Goal: Information Seeking & Learning: Compare options

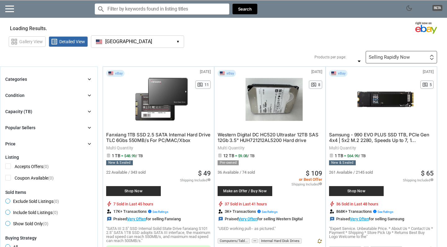
click at [151, 40] on button "[GEOGRAPHIC_DATA] [GEOGRAPHIC_DATA] ▾" at bounding box center [137, 41] width 93 height 12
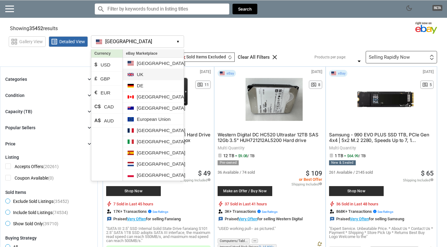
click at [142, 74] on li "UK" at bounding box center [153, 74] width 61 height 11
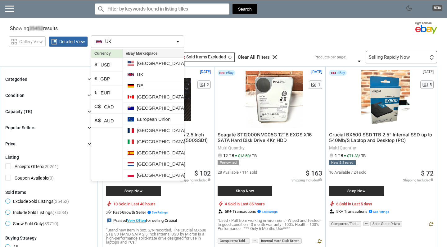
click at [224, 38] on div "grid_view Gallery View list_alt Detailed View [GEOGRAPHIC_DATA] [GEOGRAPHIC_DAT…" at bounding box center [228, 41] width 438 height 14
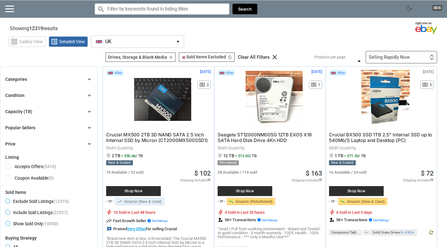
click at [381, 60] on div "Selling Rapidly Now First or Last Chance to Buy Recently Listed Selling Rapidly…" at bounding box center [400, 57] width 71 height 12
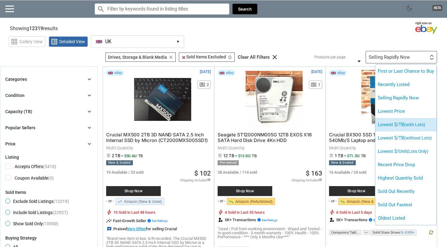
click at [394, 126] on li "Lowest $/TB (with Lots)" at bounding box center [405, 124] width 61 height 13
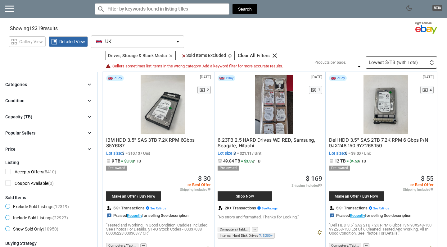
click at [184, 139] on span "IBM HDD 3.5" SAS 3TB 7.2K RPM 6Gbps 85Y6187" at bounding box center [150, 142] width 88 height 11
click at [13, 118] on div "Capacity (TB)" at bounding box center [18, 117] width 27 height 6
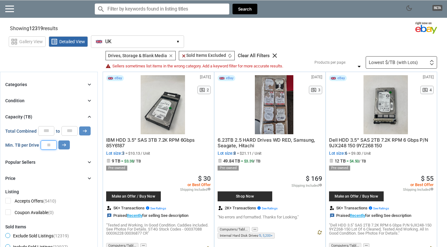
click at [54, 144] on input "number" at bounding box center [49, 144] width 16 height 9
type input "*"
click at [69, 146] on button "arrow_right_alt" at bounding box center [63, 144] width 11 height 9
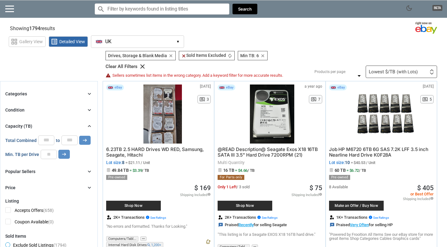
click at [92, 92] on icon "chevron_right" at bounding box center [89, 94] width 6 height 6
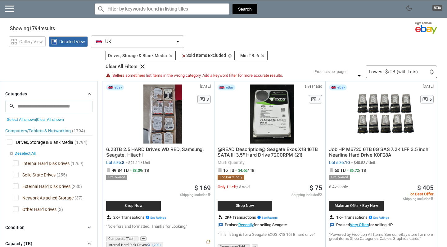
click at [92, 92] on icon "chevron_right" at bounding box center [89, 94] width 6 height 6
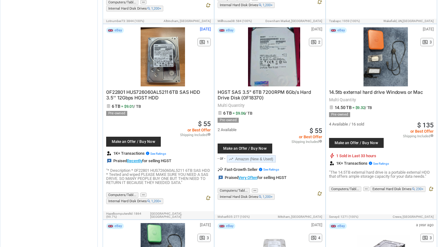
scroll to position [543, 0]
